Goal: Find contact information: Find contact information

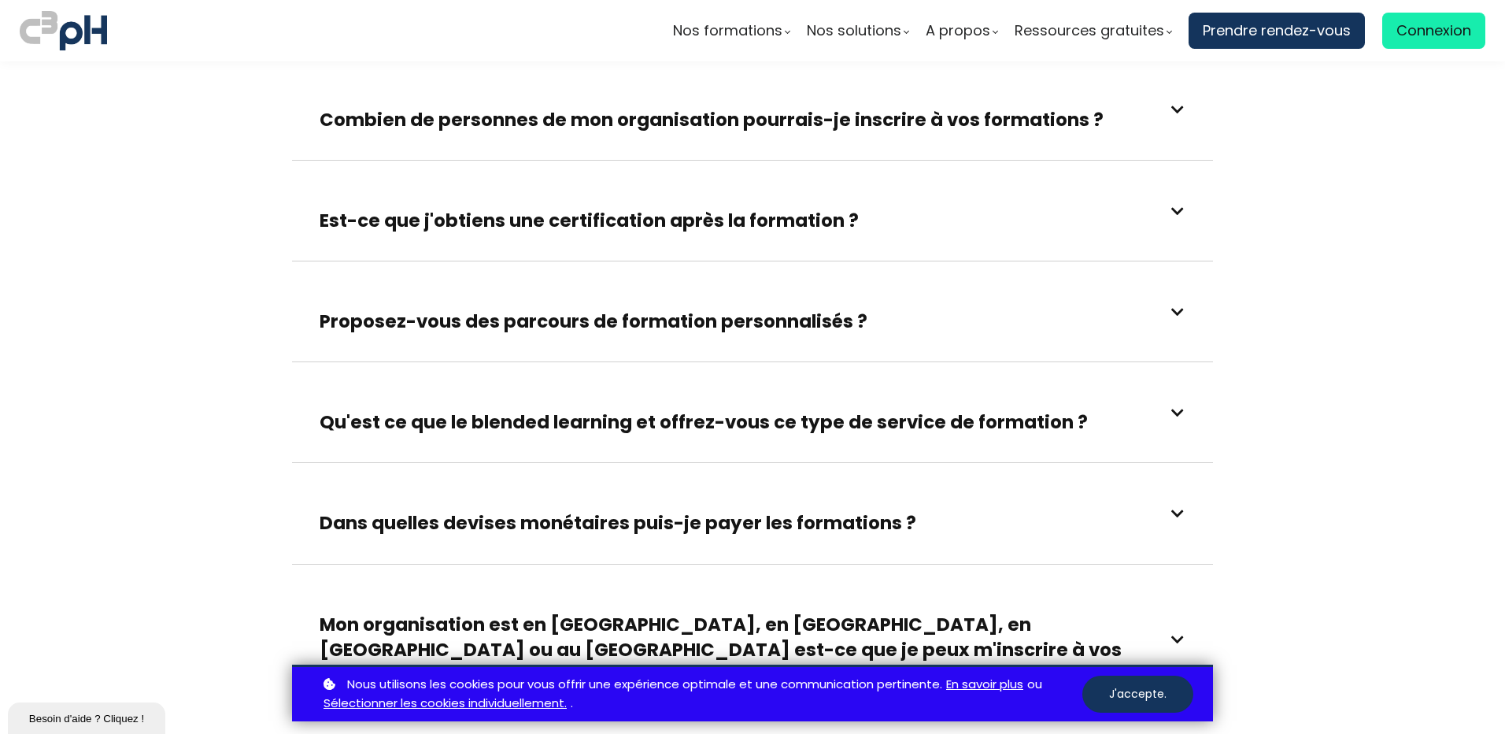
scroll to position [2834, 0]
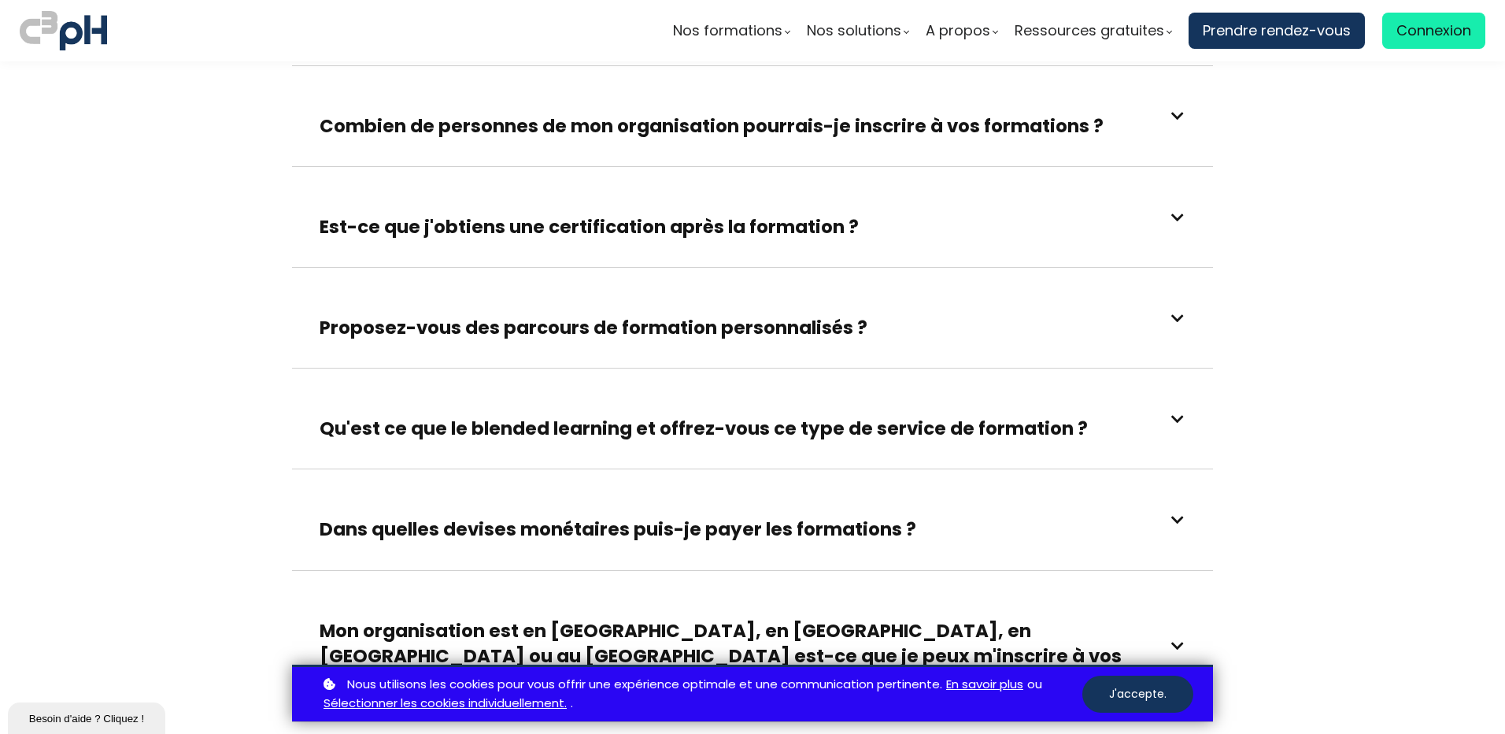
click at [1177, 311] on span at bounding box center [1178, 318] width 14 height 14
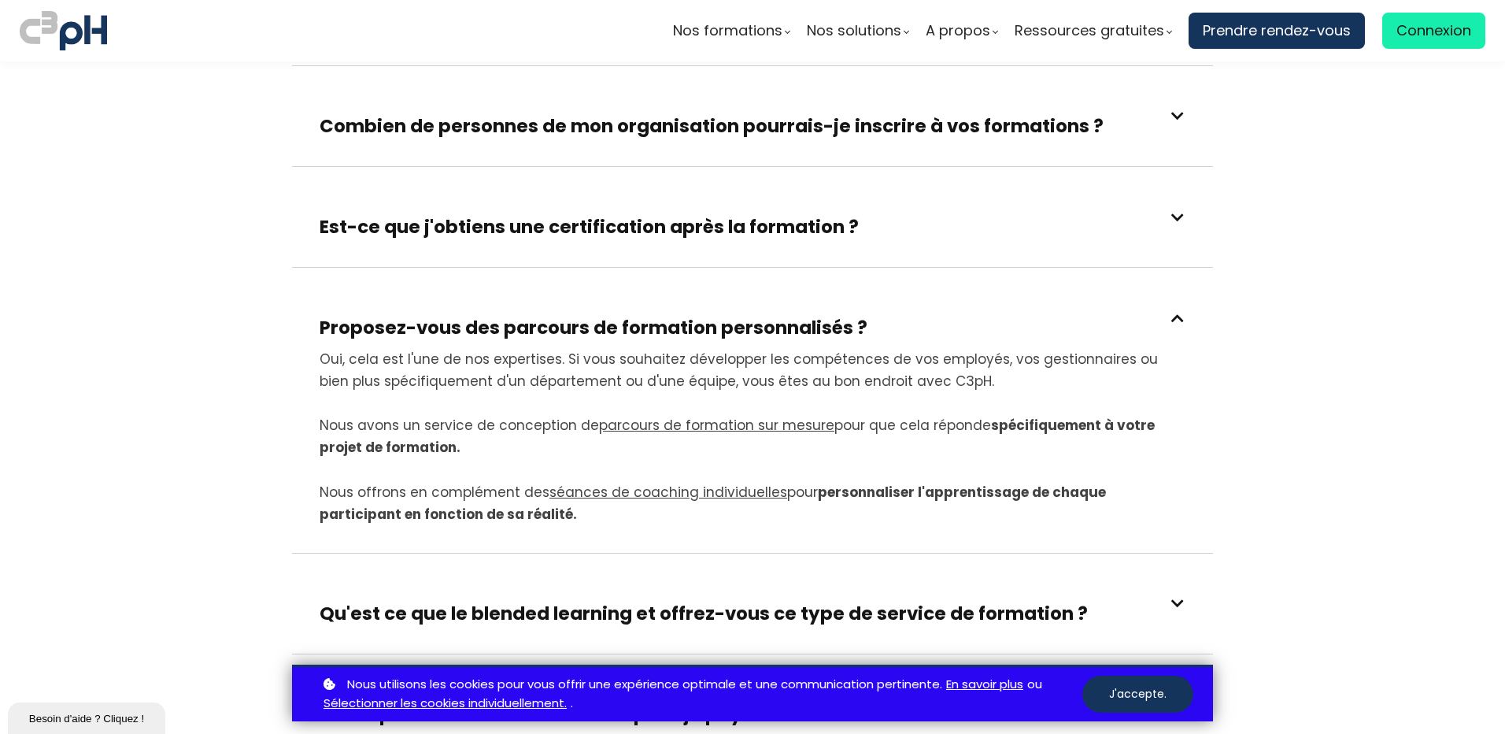
click at [1177, 311] on span at bounding box center [1178, 318] width 14 height 14
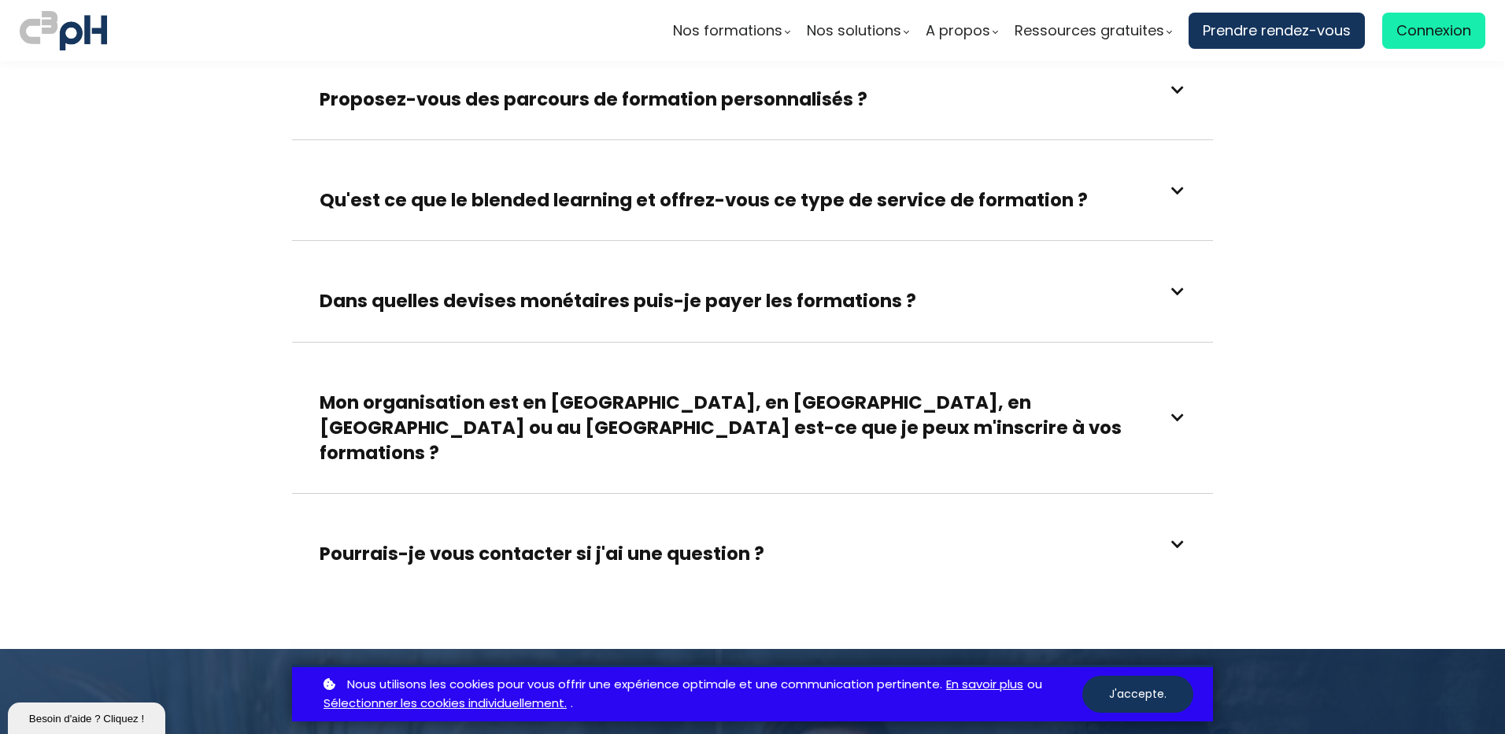
scroll to position [3070, 0]
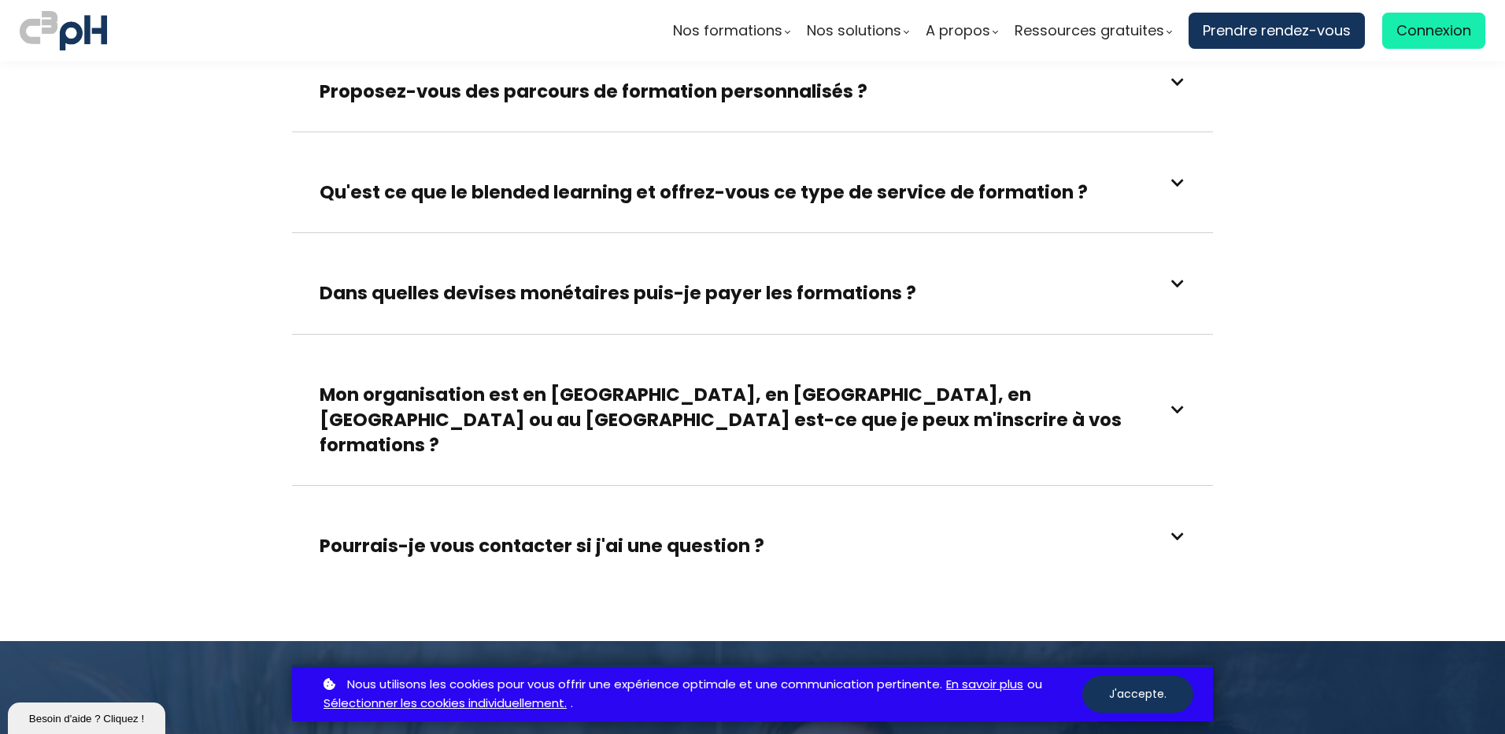
click at [1175, 176] on span at bounding box center [1178, 183] width 14 height 14
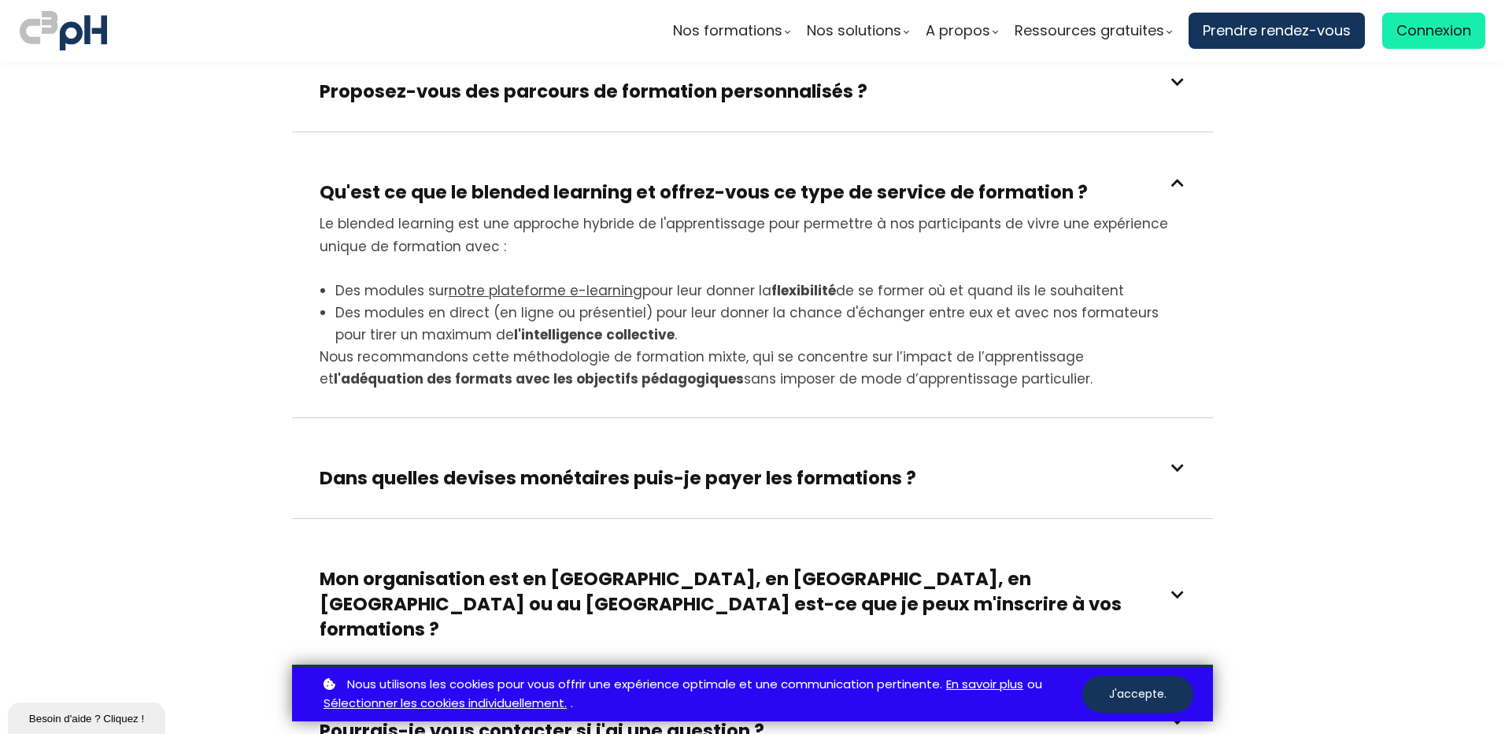
click at [1180, 160] on div "Qu'est ce que le blended learning et offrez-vous ce type de service de formatio…" at bounding box center [753, 182] width 866 height 45
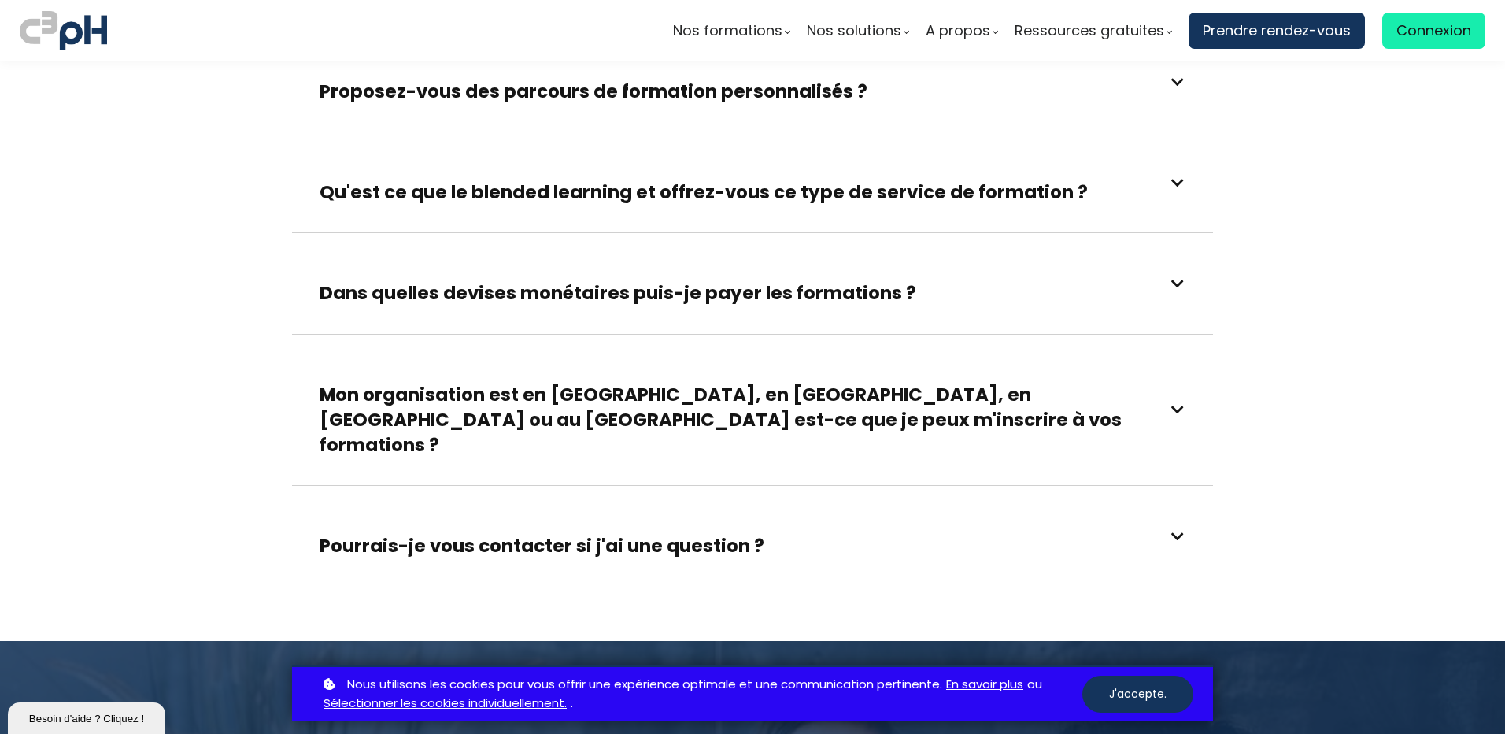
click at [1172, 529] on span at bounding box center [1178, 536] width 14 height 14
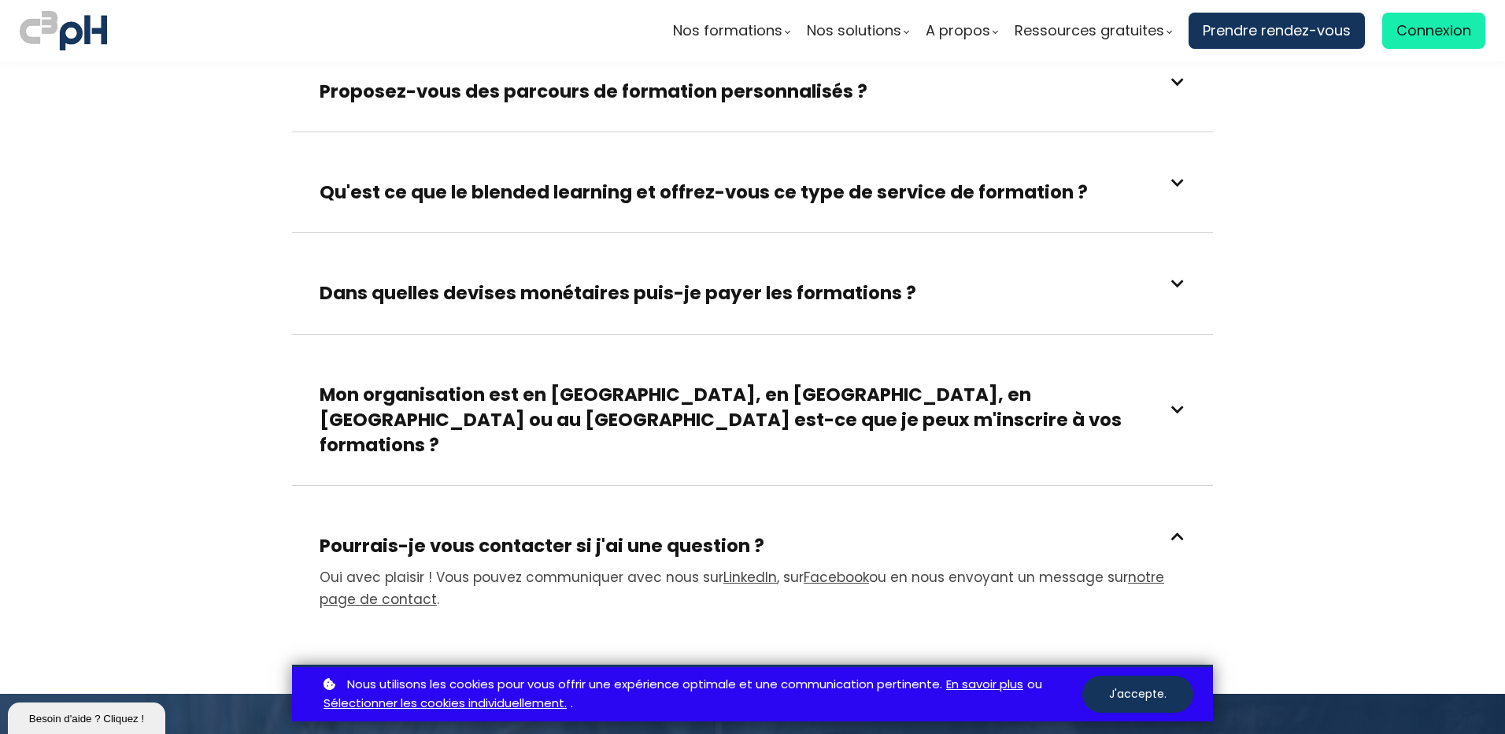
click at [1128, 568] on link "notre page de contact" at bounding box center [742, 588] width 845 height 41
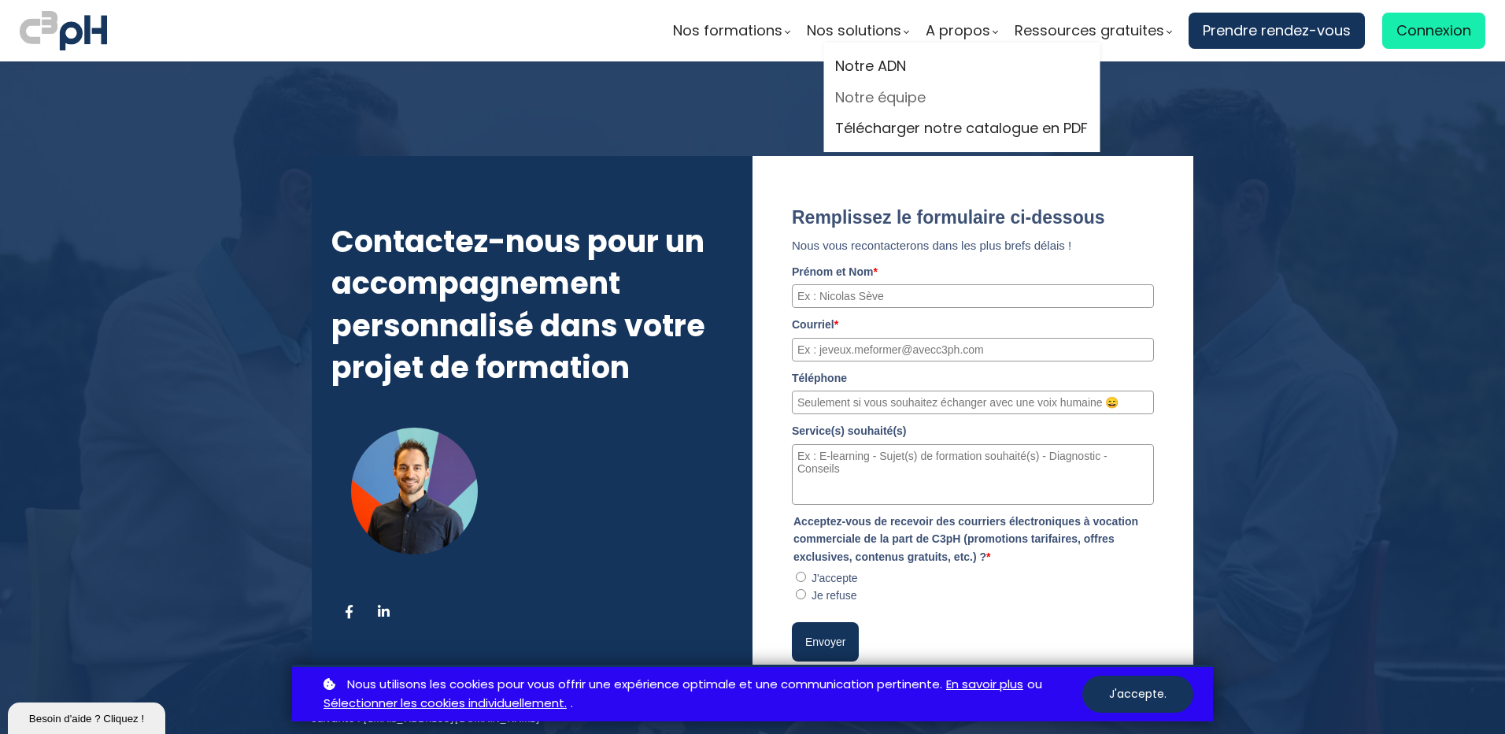
click at [884, 94] on link "Notre équipe" at bounding box center [961, 98] width 253 height 24
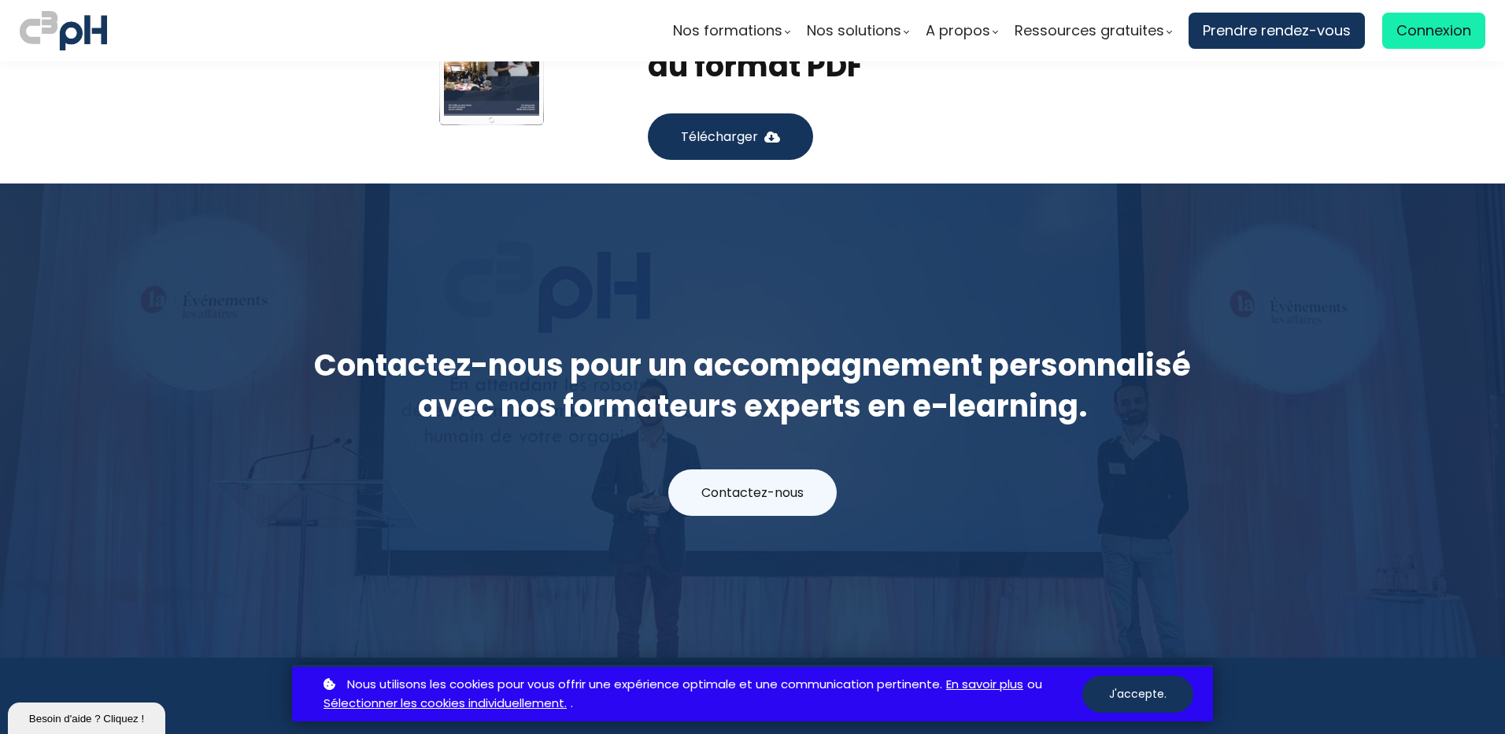
scroll to position [3149, 0]
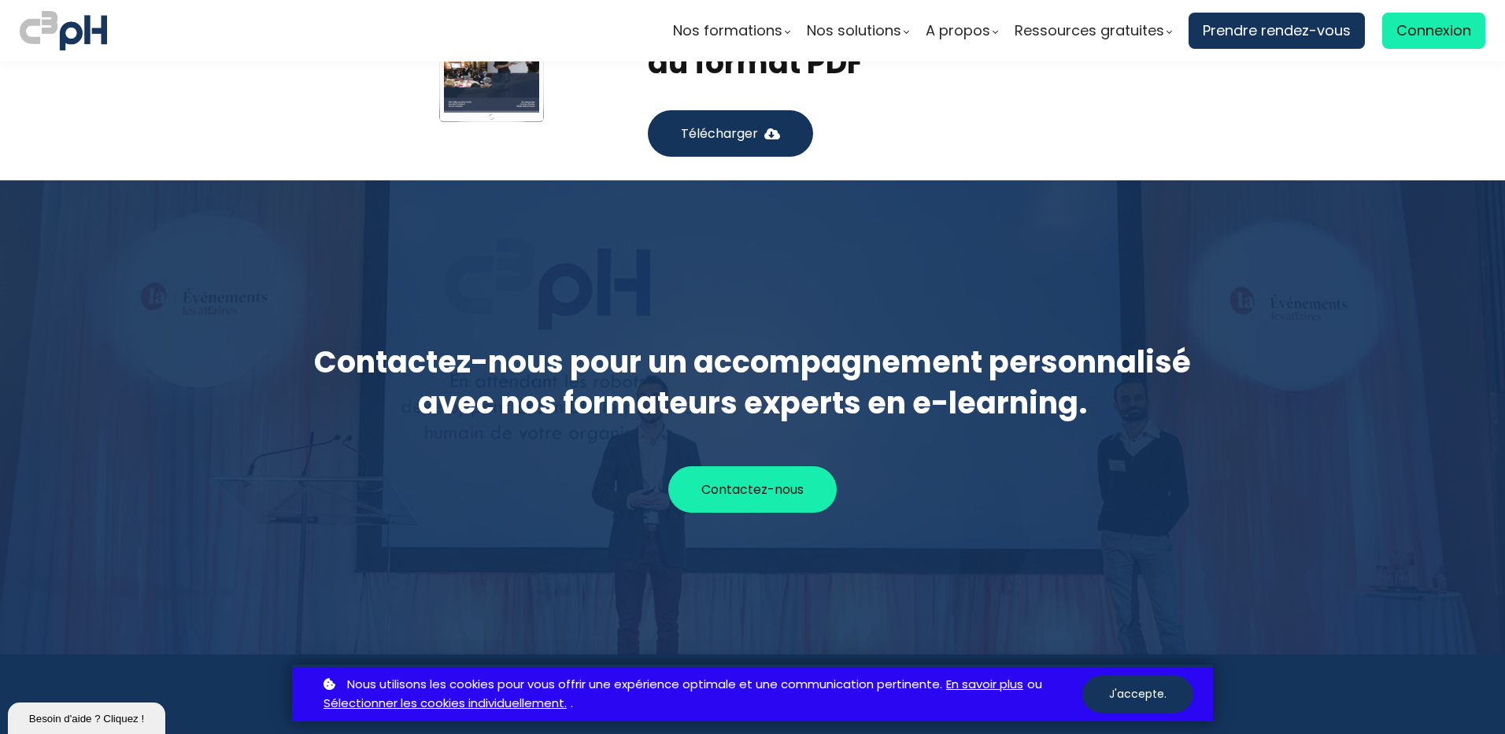
click at [797, 479] on span "Contactez-nous" at bounding box center [752, 489] width 102 height 20
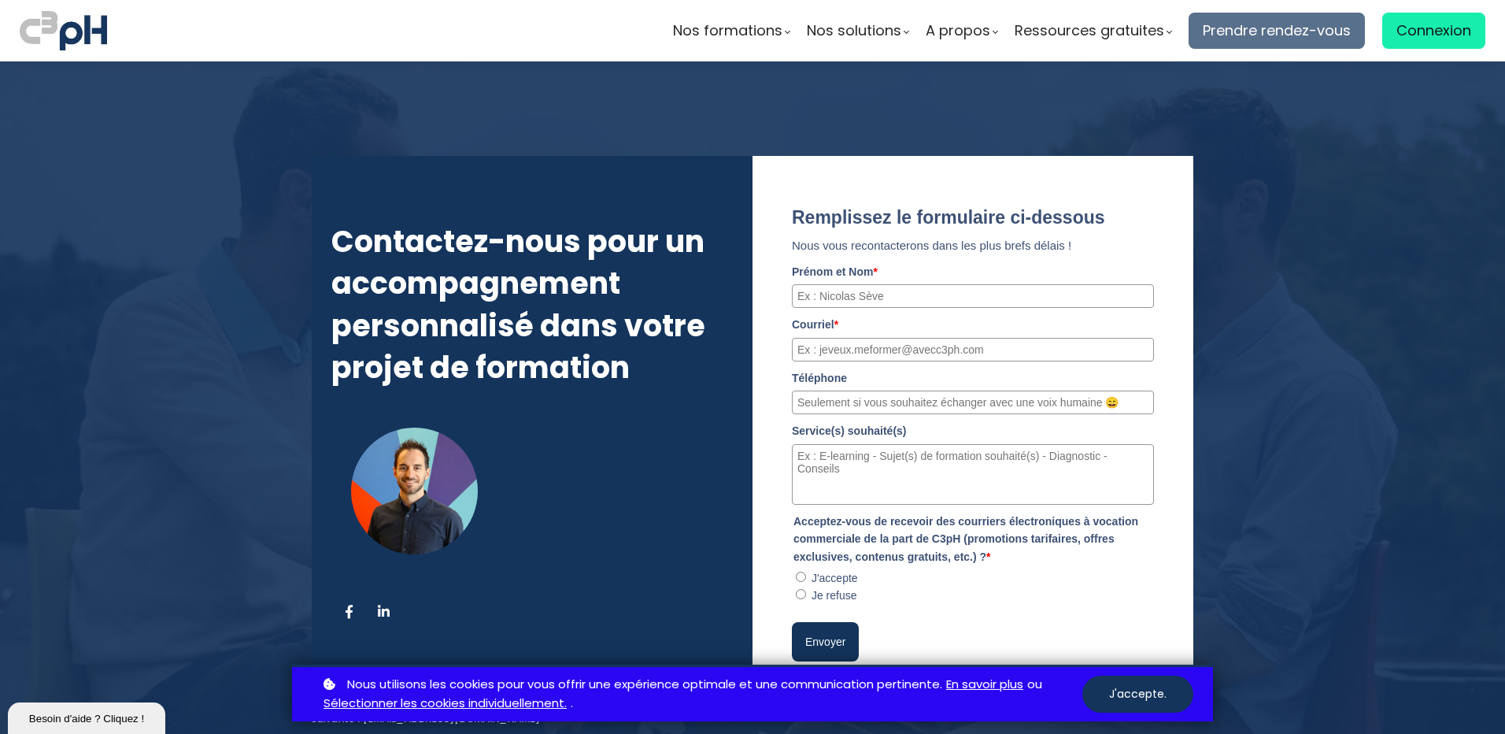
click at [1267, 34] on span "Prendre rendez-vous" at bounding box center [1277, 31] width 148 height 24
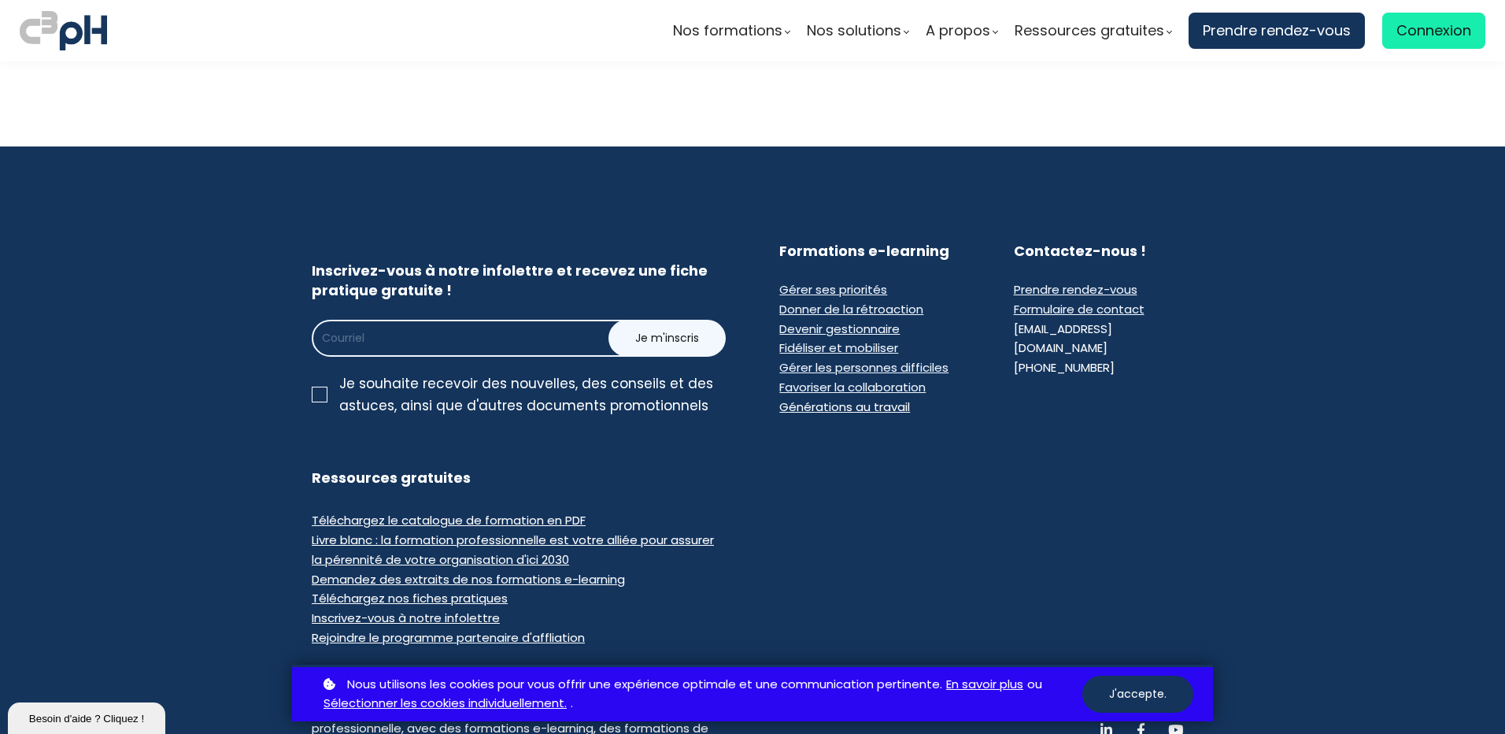
scroll to position [1417, 0]
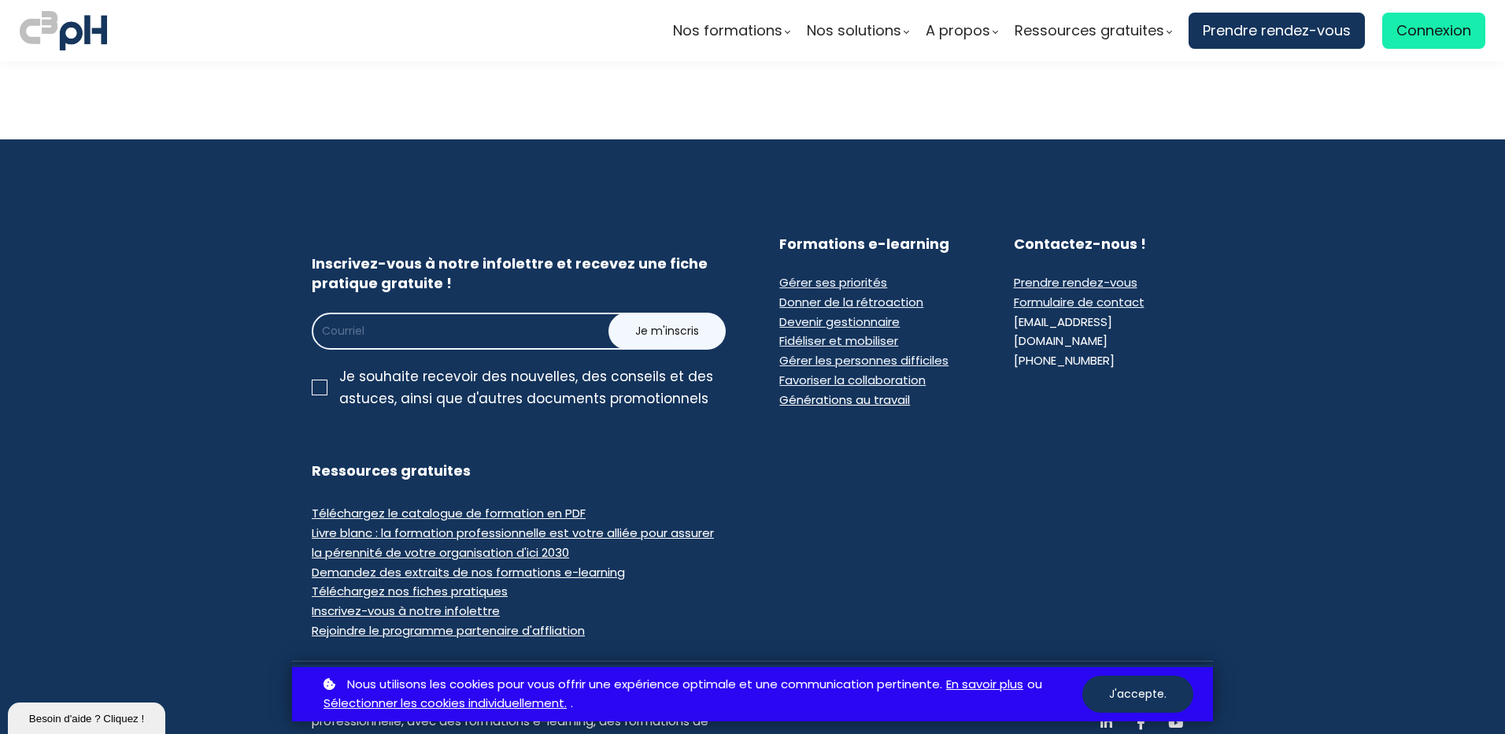
click at [1100, 304] on span "Formulaire de contact" at bounding box center [1079, 302] width 131 height 17
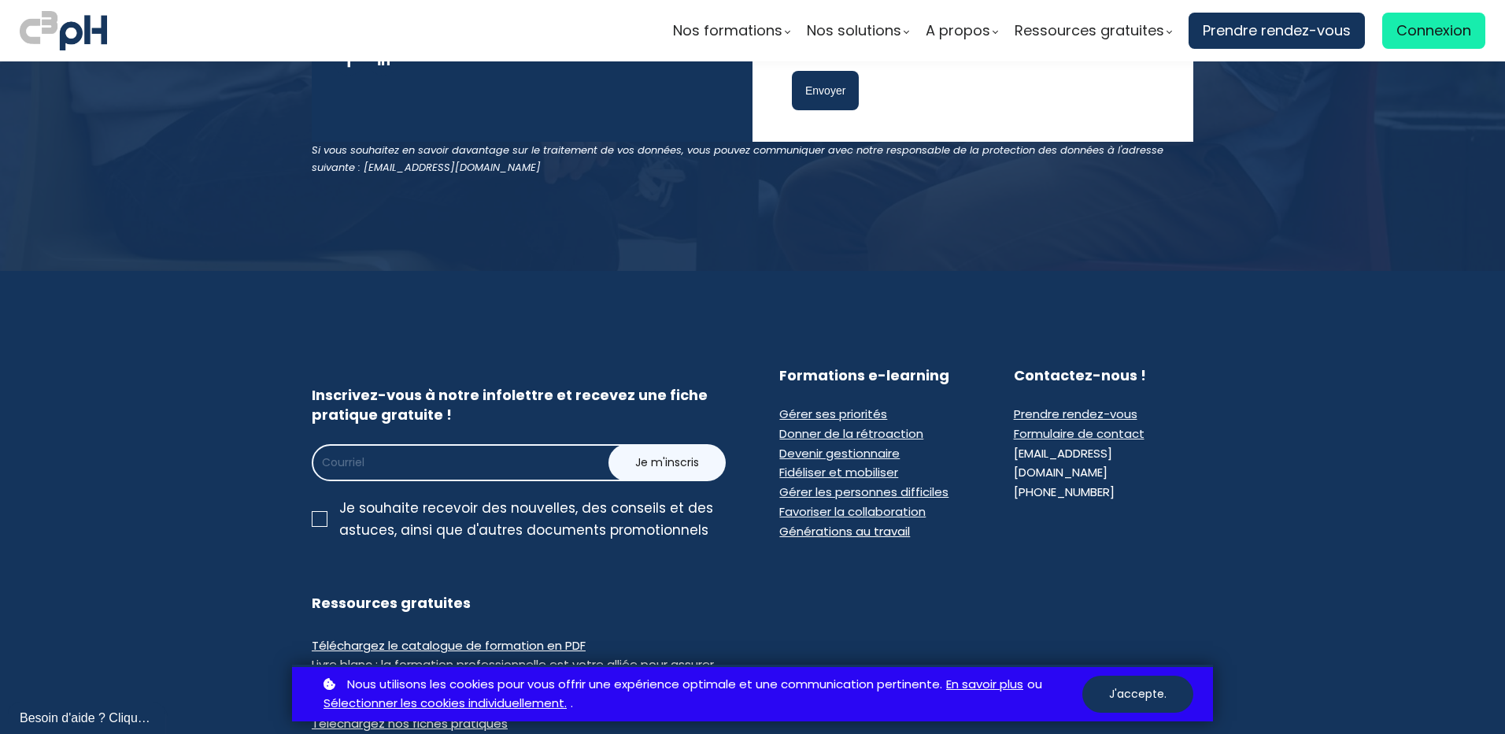
scroll to position [630, 0]
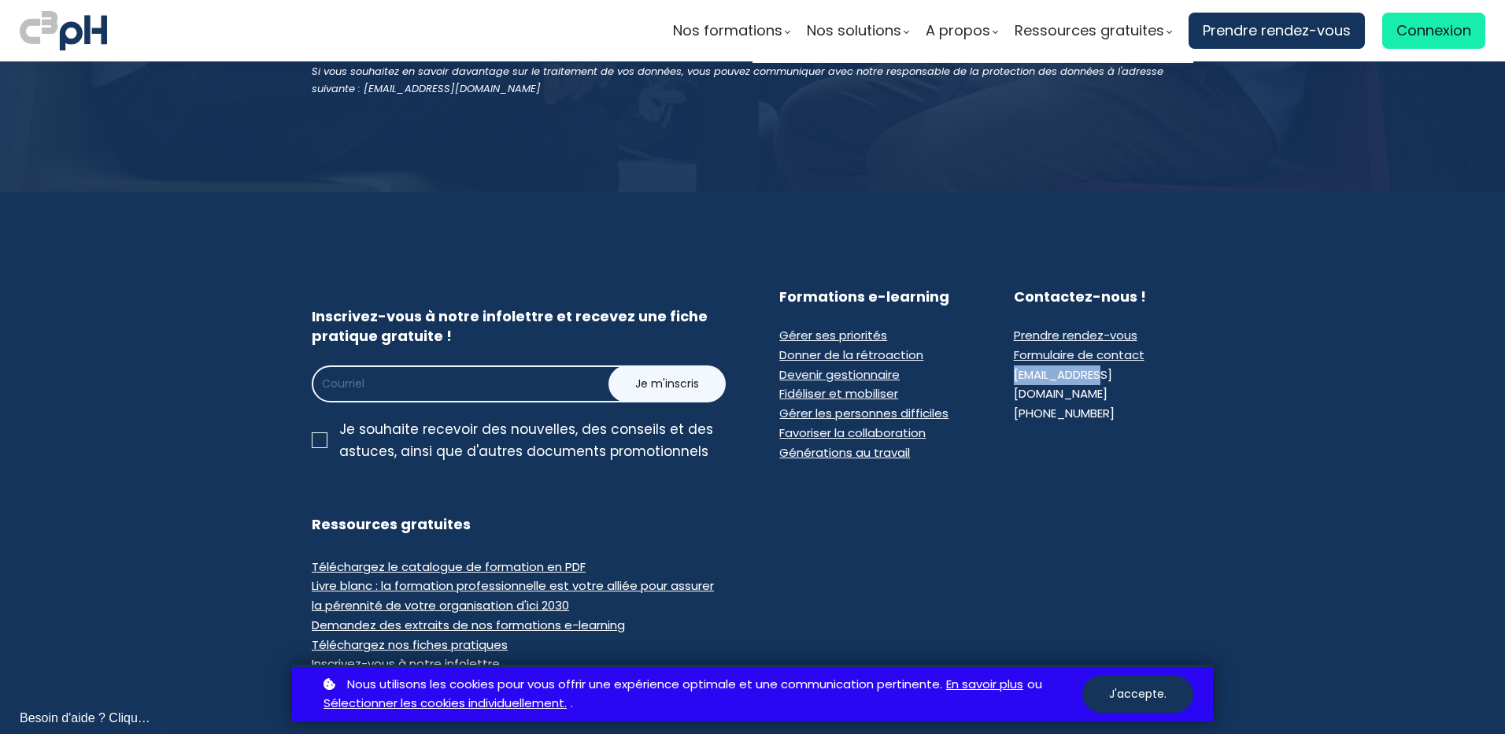
drag, startPoint x: 1103, startPoint y: 377, endPoint x: 1001, endPoint y: 377, distance: 101.5
click at [1001, 377] on div "Contactez-nous ! Prendre rendez-vous Formulaire de contact [EMAIL_ADDRESS][DOMA…" at bounding box center [1103, 375] width 219 height 176
copy div "[EMAIL_ADDRESS][DOMAIN_NAME]"
click at [1069, 422] on div "Contactez-nous ! Prendre rendez-vous Formulaire de contact [EMAIL_ADDRESS][DOMA…" at bounding box center [1103, 375] width 219 height 176
drag, startPoint x: 1009, startPoint y: 376, endPoint x: 1100, endPoint y: 387, distance: 92.0
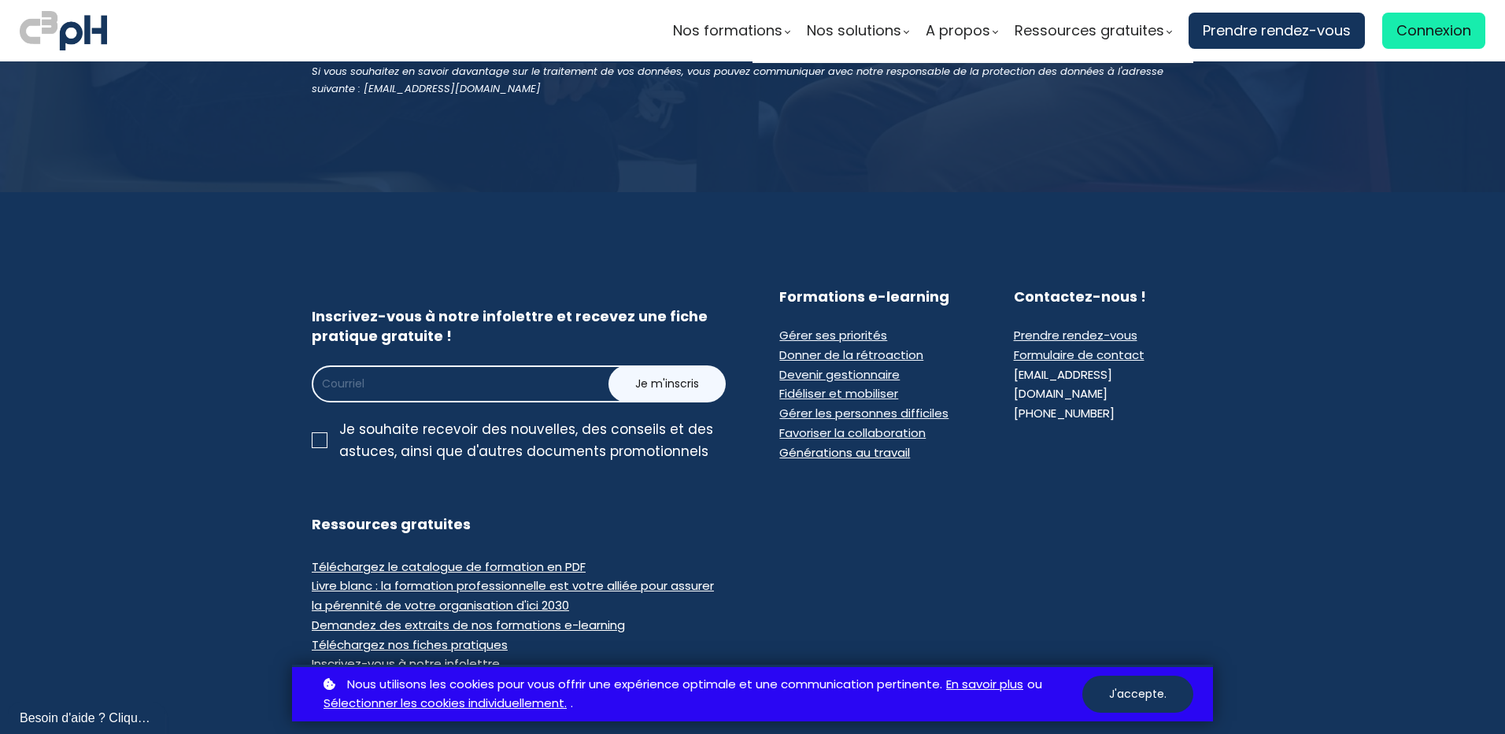
click at [1100, 387] on ul "Prendre rendez-vous Formulaire de contact [EMAIL_ADDRESS][DOMAIN_NAME] [PHONE_N…" at bounding box center [1103, 375] width 179 height 98
copy ul "[EMAIL_ADDRESS][DOMAIN_NAME] [PHONE_NUMBER]"
click at [1182, 468] on div "Inscrivez-vous à notre infolettre et recevez une fiche pratique gratuite ! Je m…" at bounding box center [752, 390] width 921 height 207
